Goal: Check status: Check status

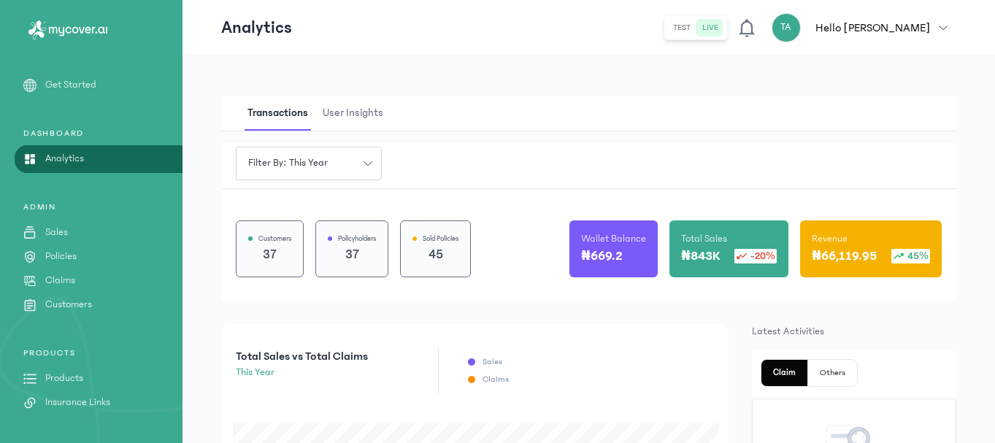
click at [84, 307] on p "Customers" at bounding box center [68, 304] width 47 height 15
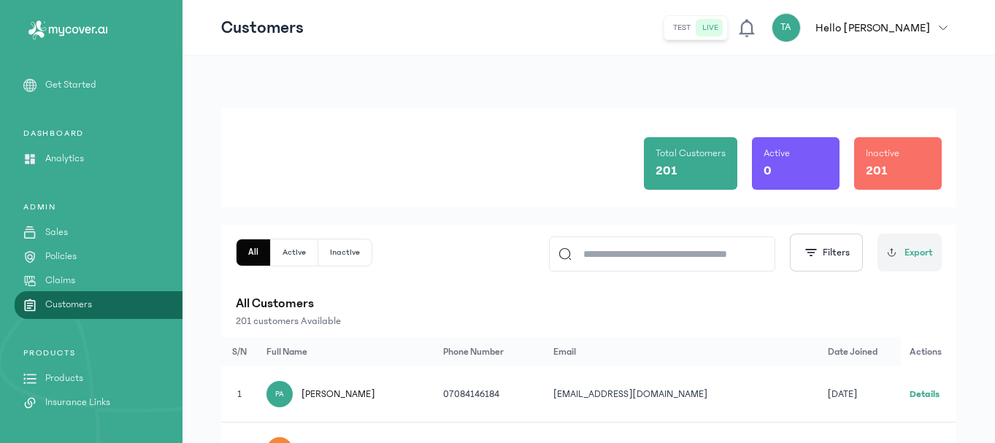
click at [611, 251] on input at bounding box center [669, 254] width 194 height 34
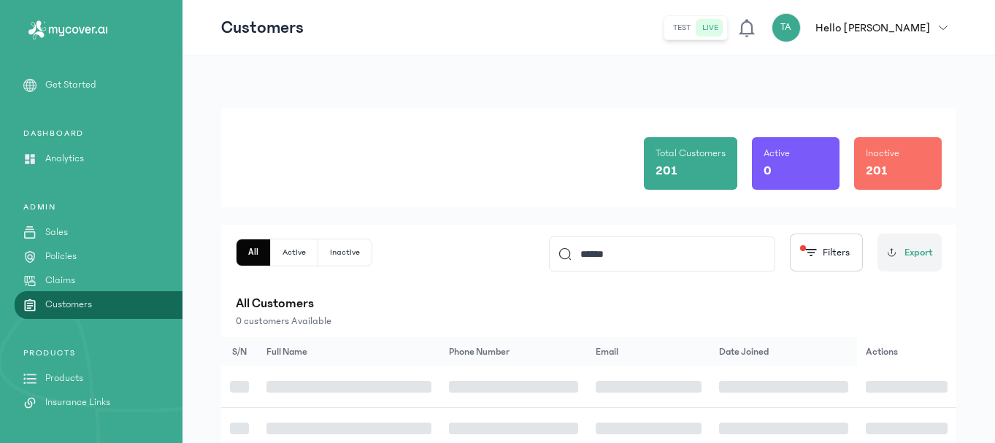
click at [625, 253] on input "******" at bounding box center [669, 254] width 194 height 34
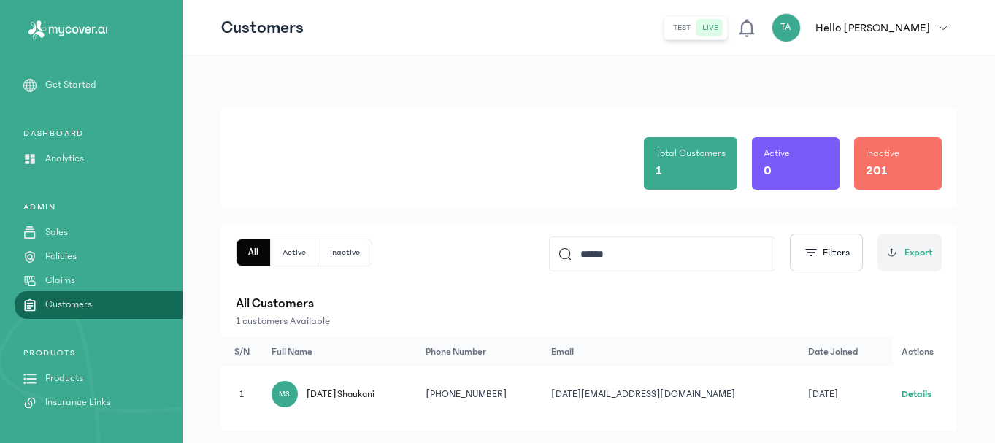
scroll to position [34, 0]
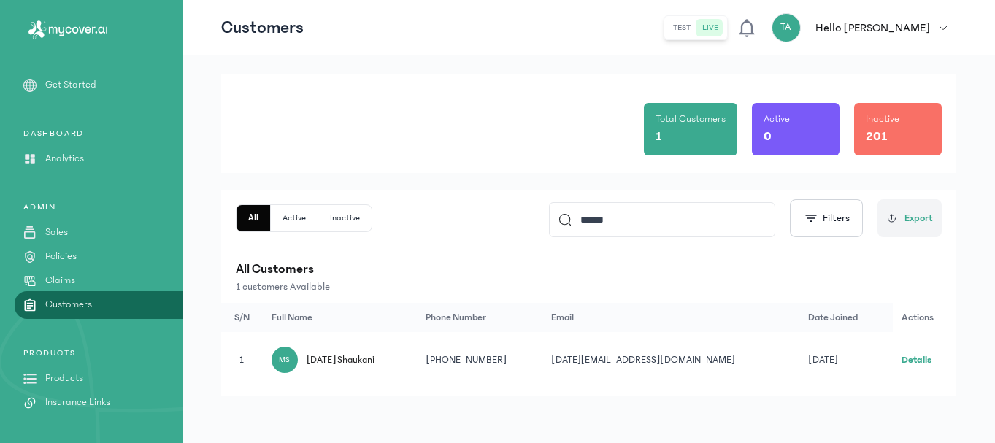
type input "******"
click at [914, 361] on link "Details" at bounding box center [917, 360] width 30 height 10
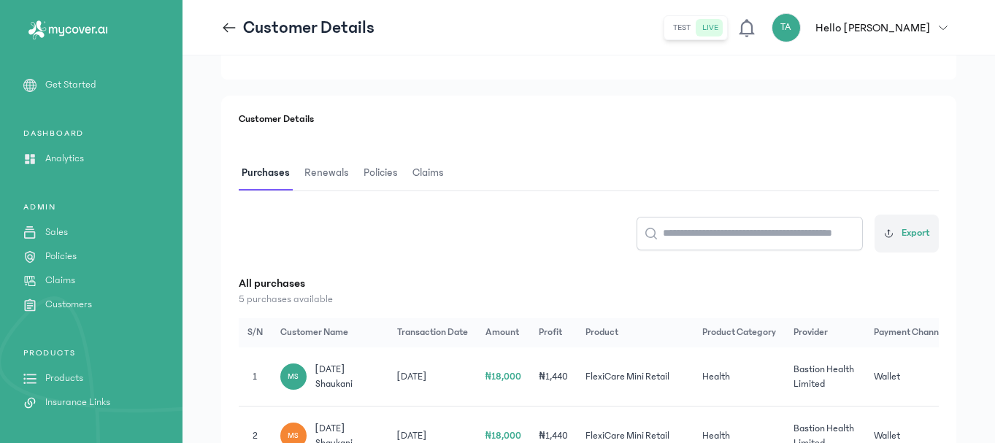
scroll to position [148, 0]
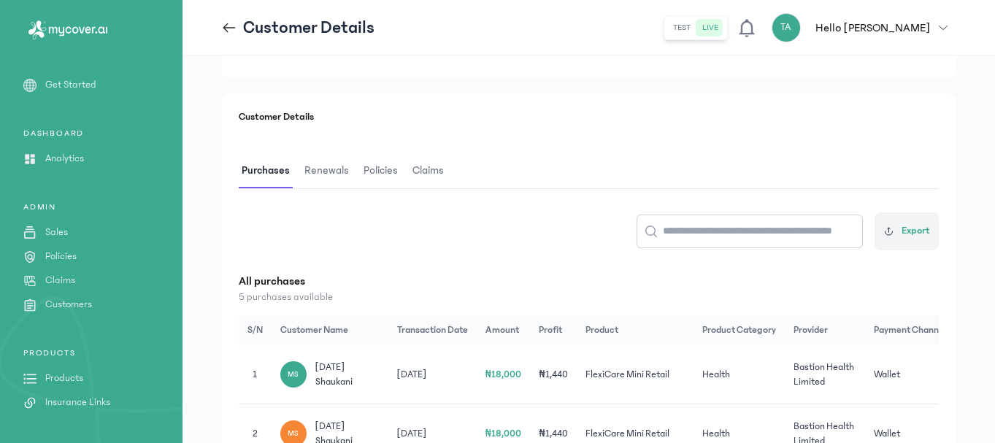
click at [328, 168] on span "Renewals" at bounding box center [327, 171] width 50 height 34
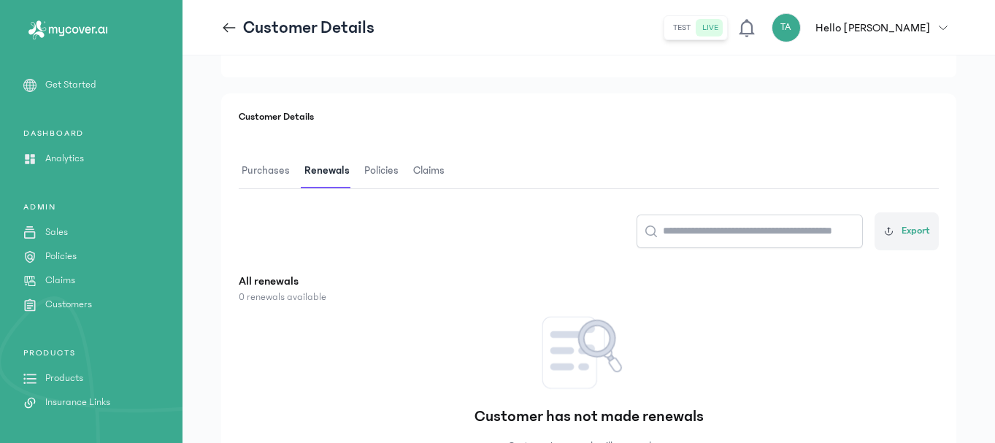
click at [384, 168] on span "Policies" at bounding box center [381, 171] width 40 height 34
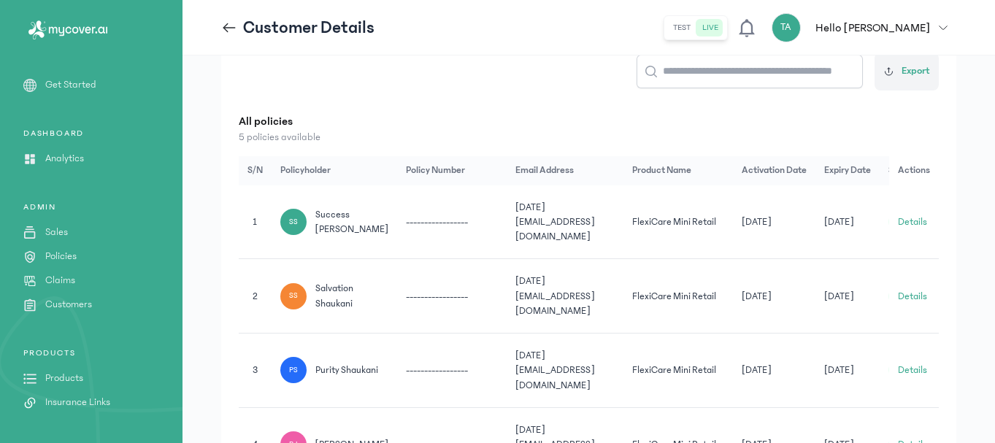
scroll to position [310, 0]
click at [914, 213] on button "Details" at bounding box center [912, 220] width 29 height 15
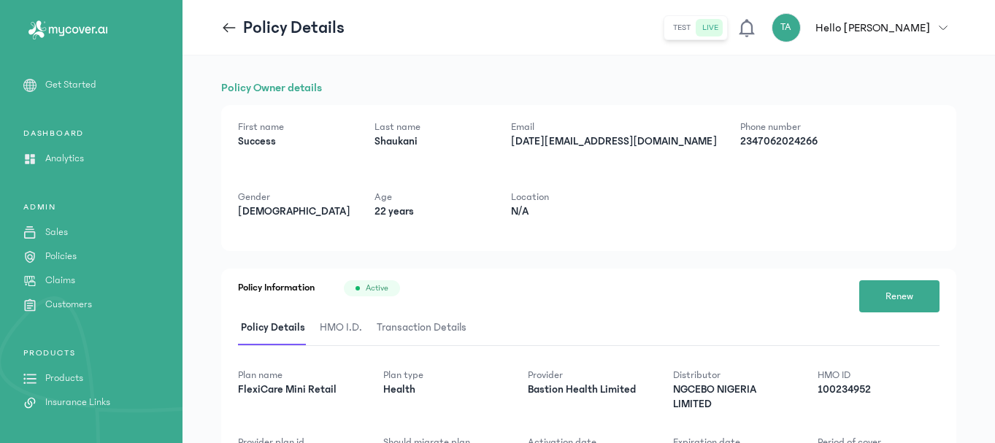
click at [339, 332] on span "HMO I.D." at bounding box center [341, 328] width 48 height 34
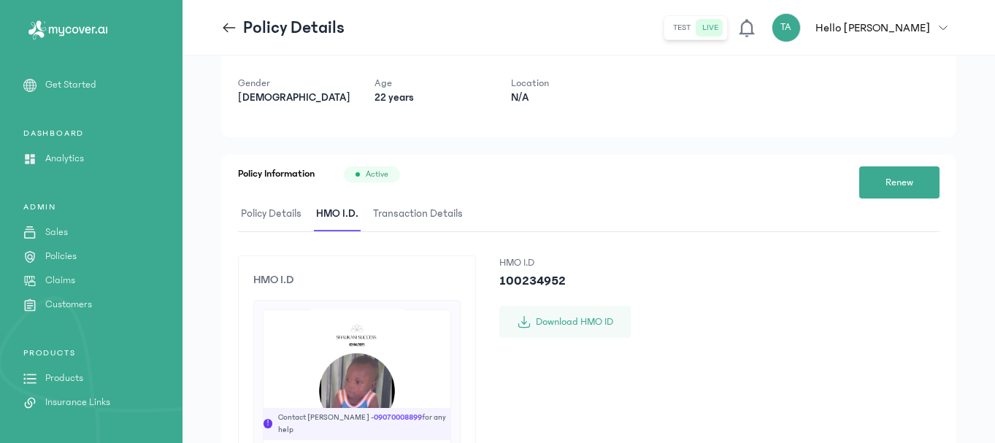
scroll to position [75, 0]
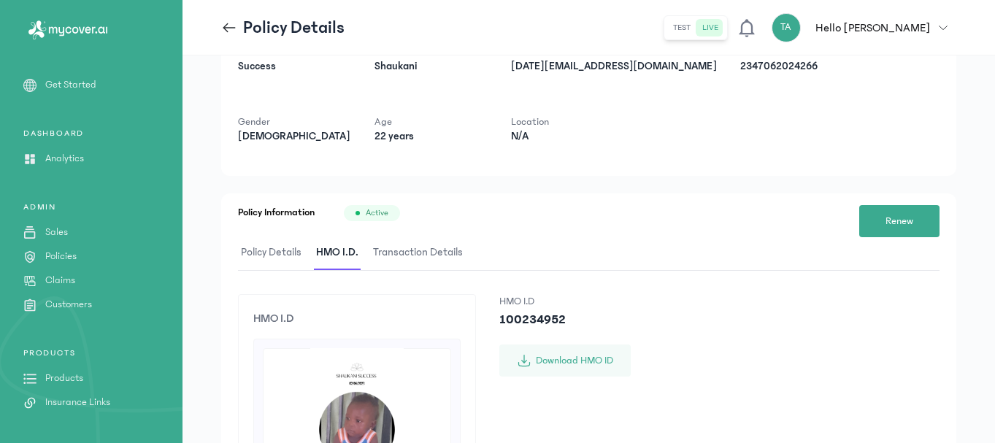
click at [225, 31] on icon at bounding box center [229, 28] width 16 height 16
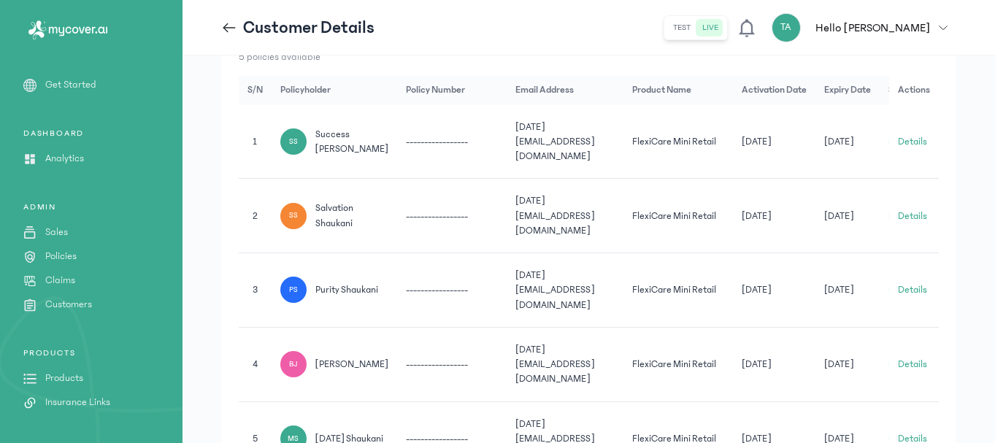
scroll to position [412, 0]
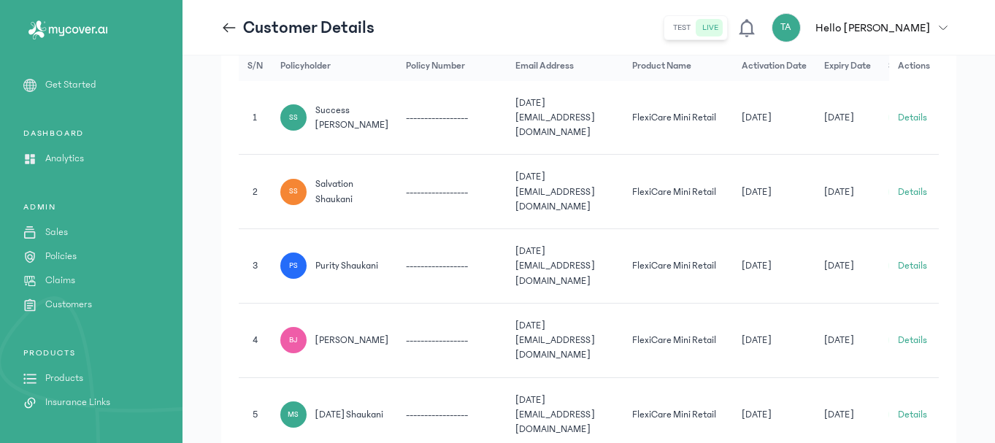
click at [916, 407] on button "Details" at bounding box center [912, 414] width 29 height 15
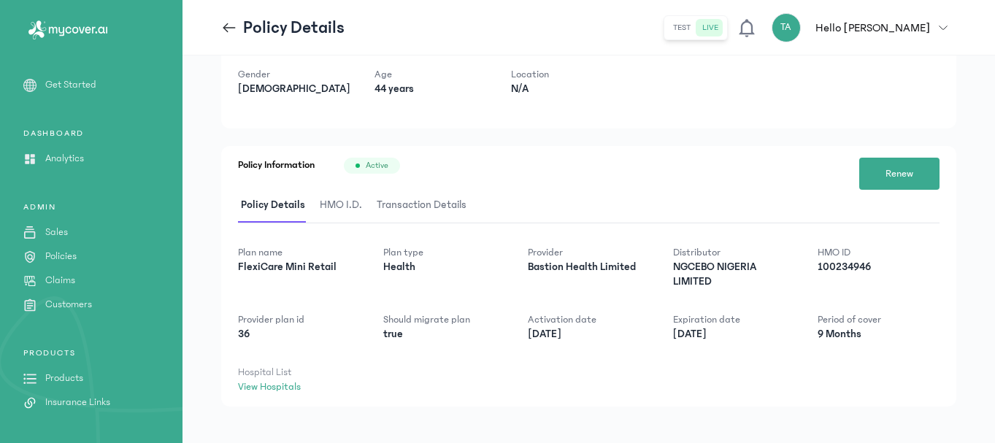
scroll to position [133, 0]
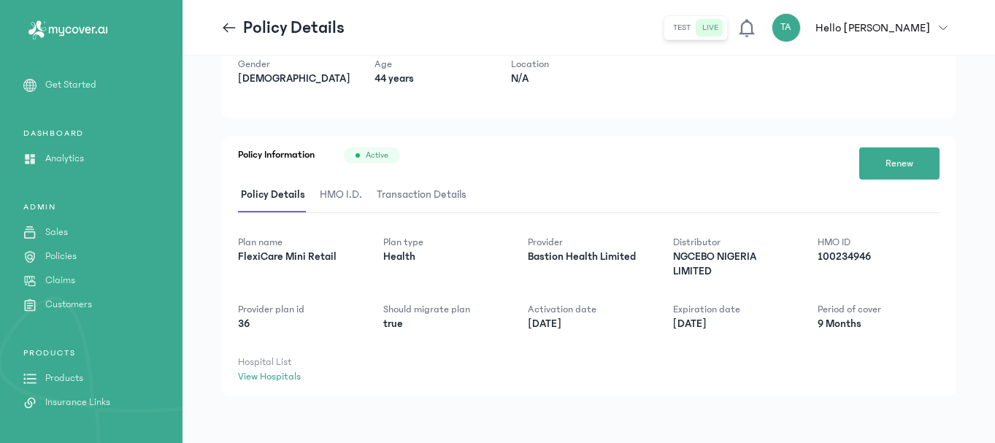
click at [339, 199] on span "HMO I.D." at bounding box center [341, 195] width 48 height 34
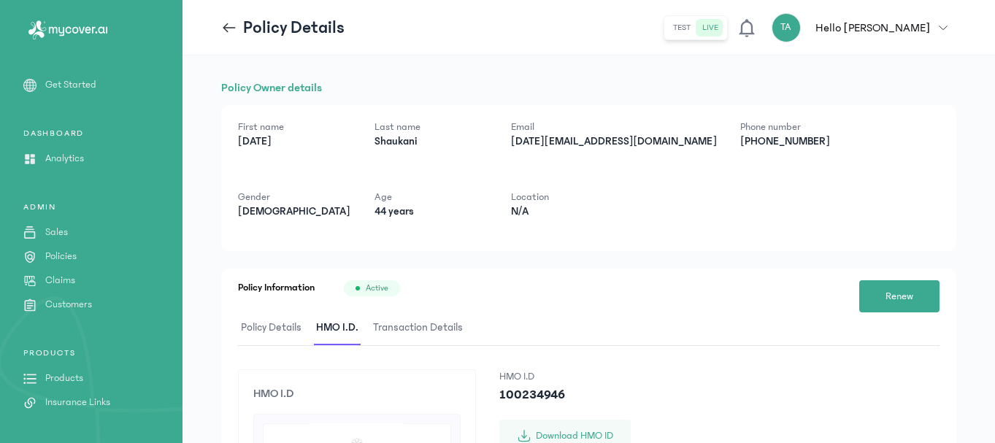
click at [269, 328] on span "Policy Details" at bounding box center [271, 328] width 66 height 34
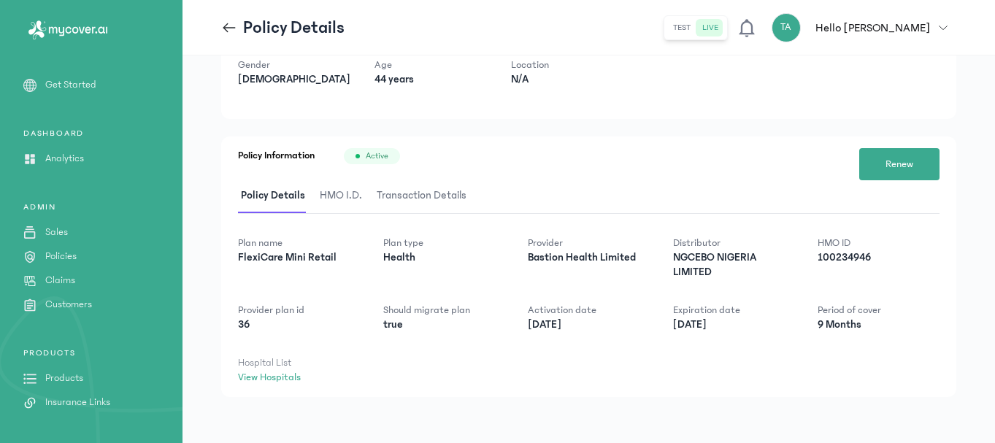
scroll to position [133, 0]
click at [269, 372] on link "View Hospitals" at bounding box center [269, 377] width 63 height 12
